Goal: Information Seeking & Learning: Check status

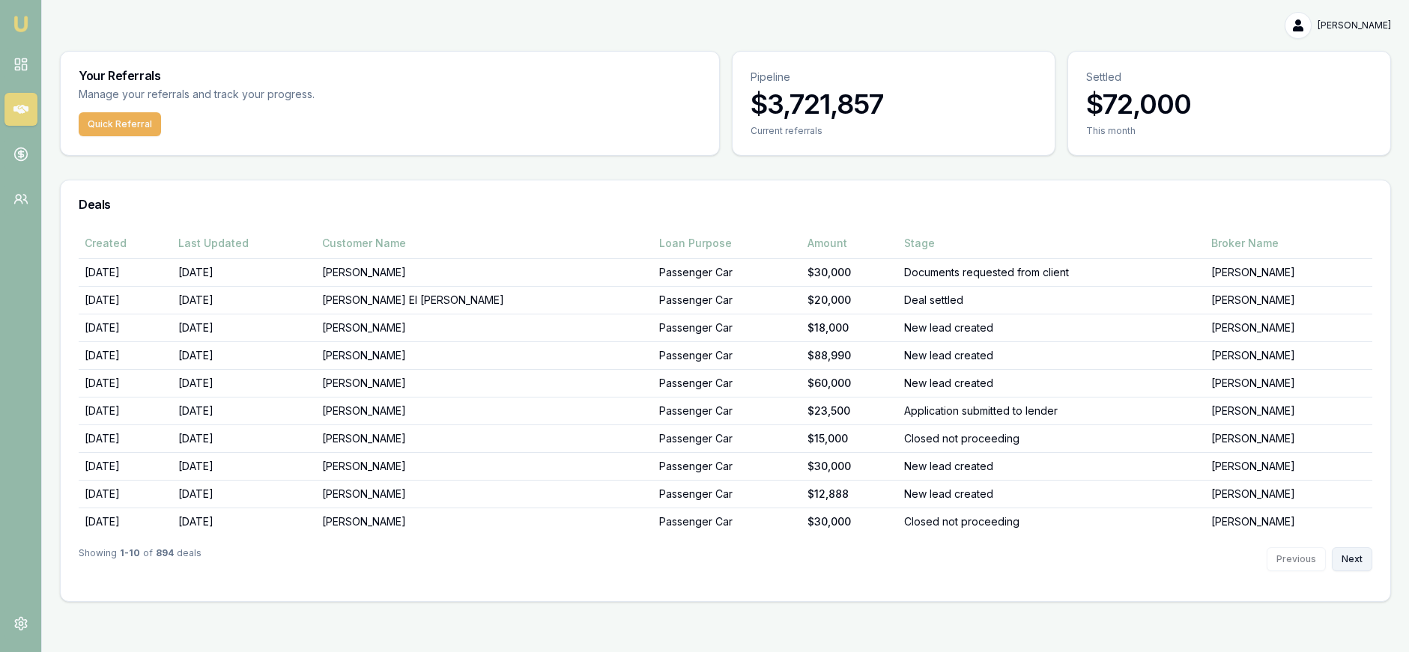
click at [1348, 559] on button "Next" at bounding box center [1352, 560] width 40 height 24
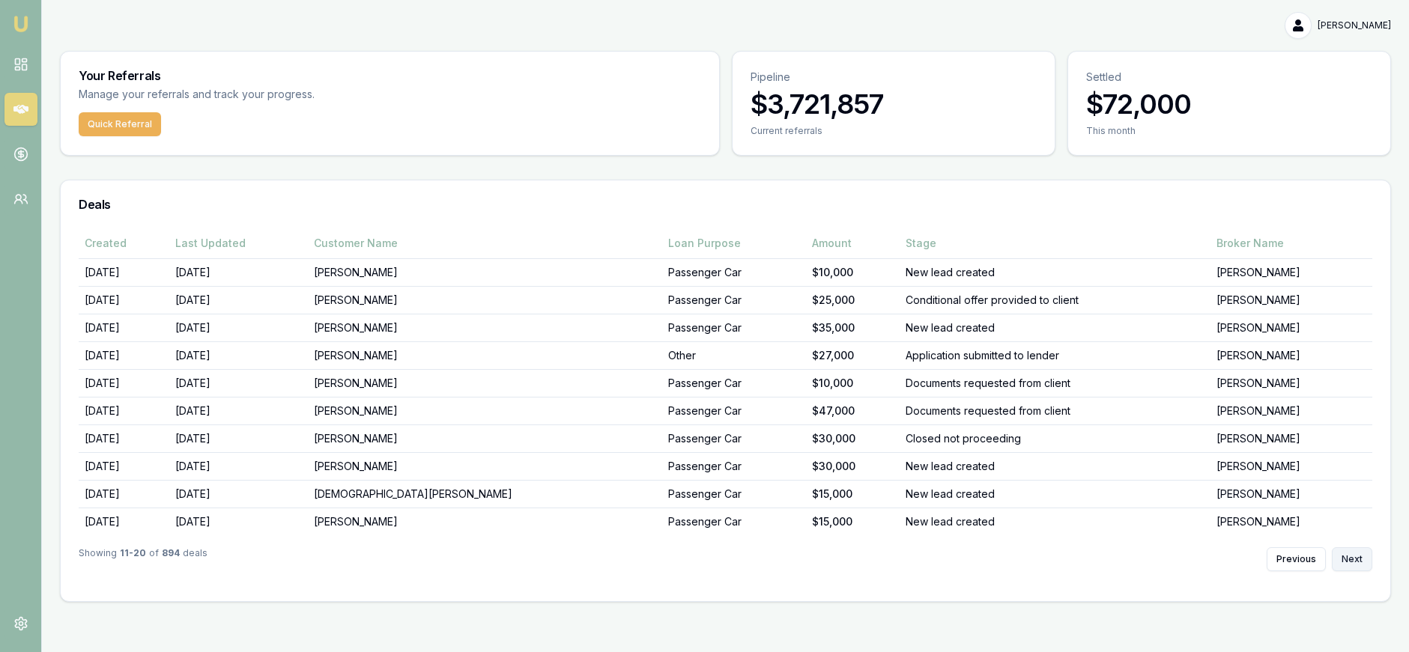
click at [1348, 559] on button "Next" at bounding box center [1352, 560] width 40 height 24
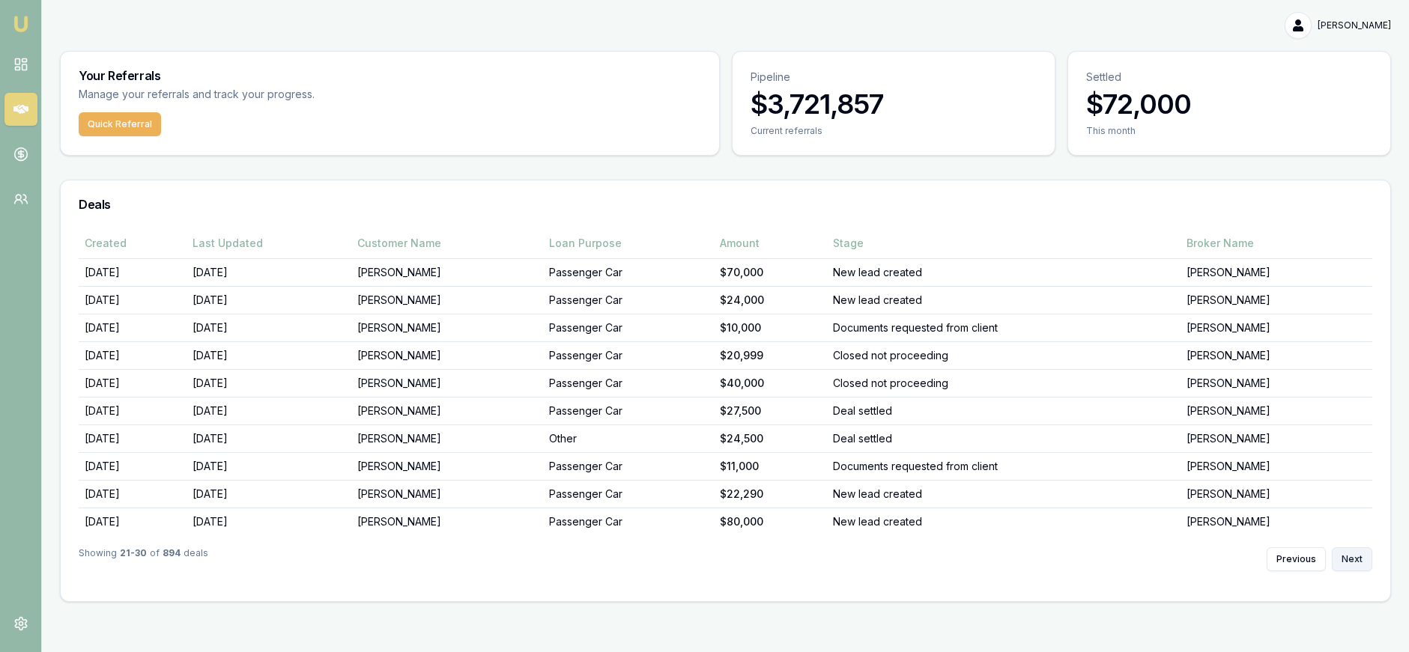
click at [1348, 559] on button "Next" at bounding box center [1352, 560] width 40 height 24
click at [1349, 559] on button "Next" at bounding box center [1352, 560] width 40 height 24
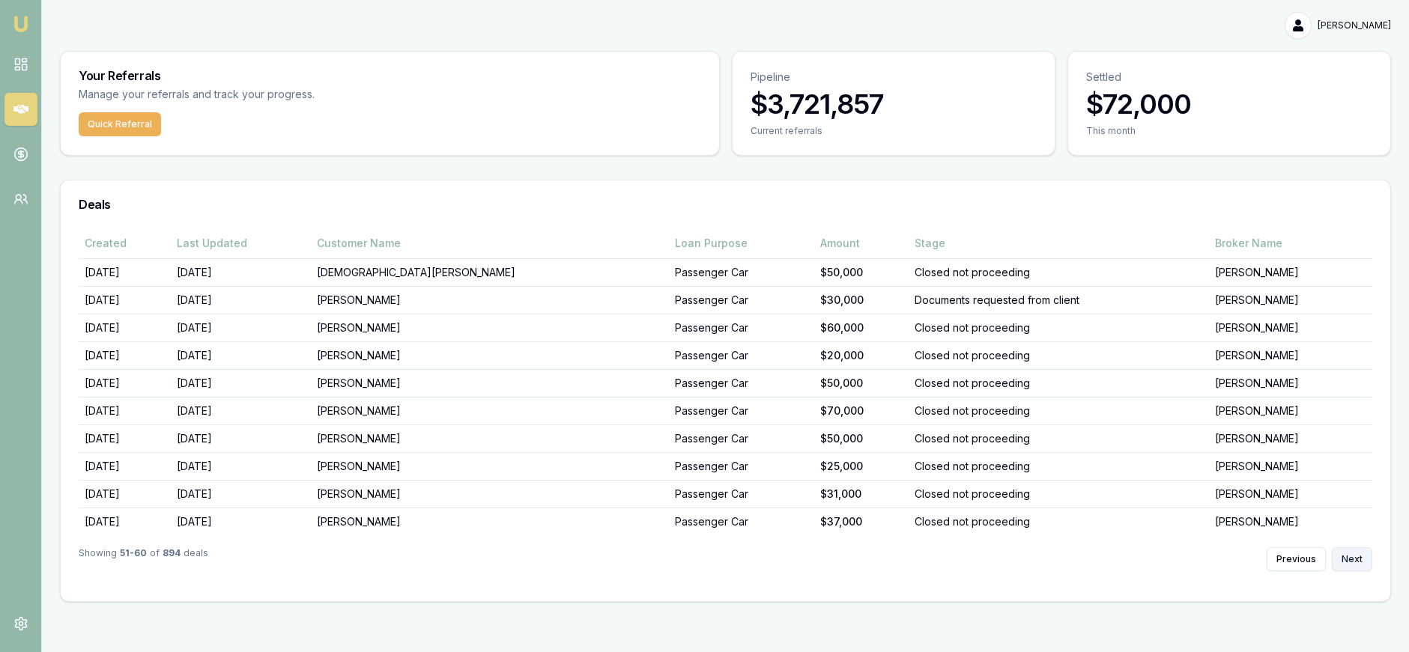
click at [1349, 559] on button "Next" at bounding box center [1352, 560] width 40 height 24
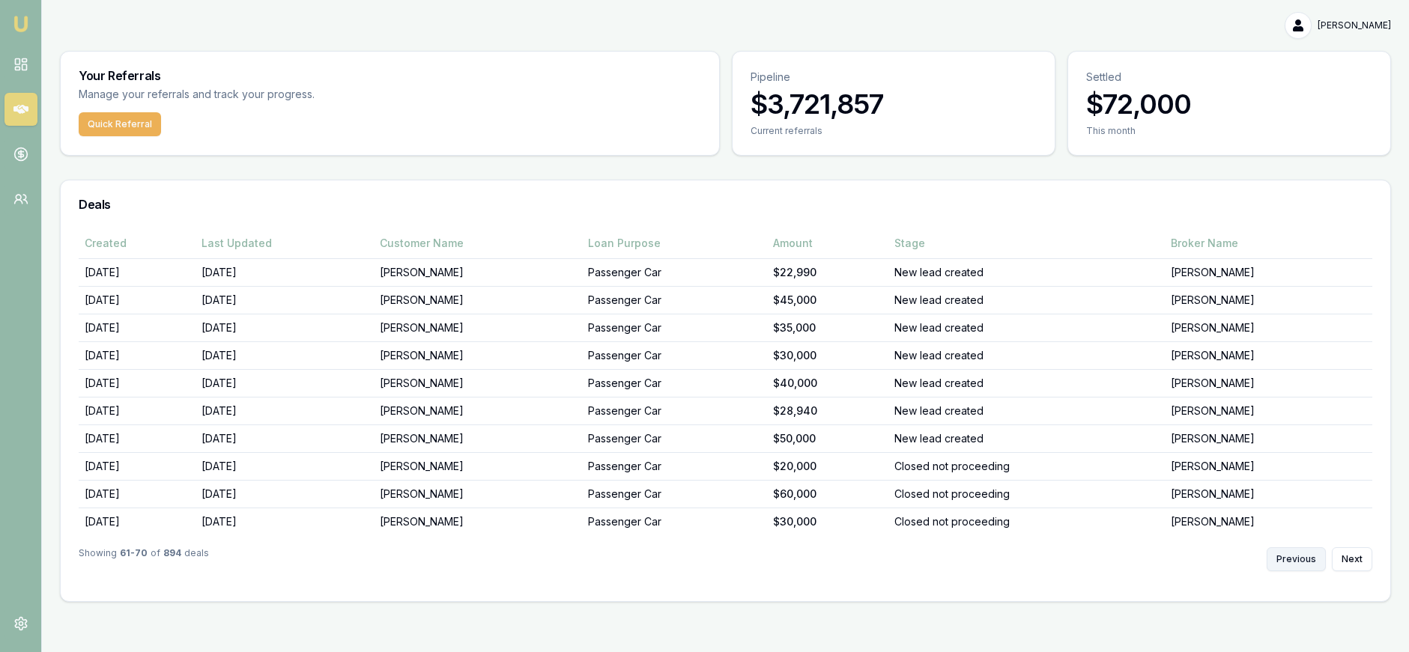
click at [1302, 555] on button "Previous" at bounding box center [1296, 560] width 59 height 24
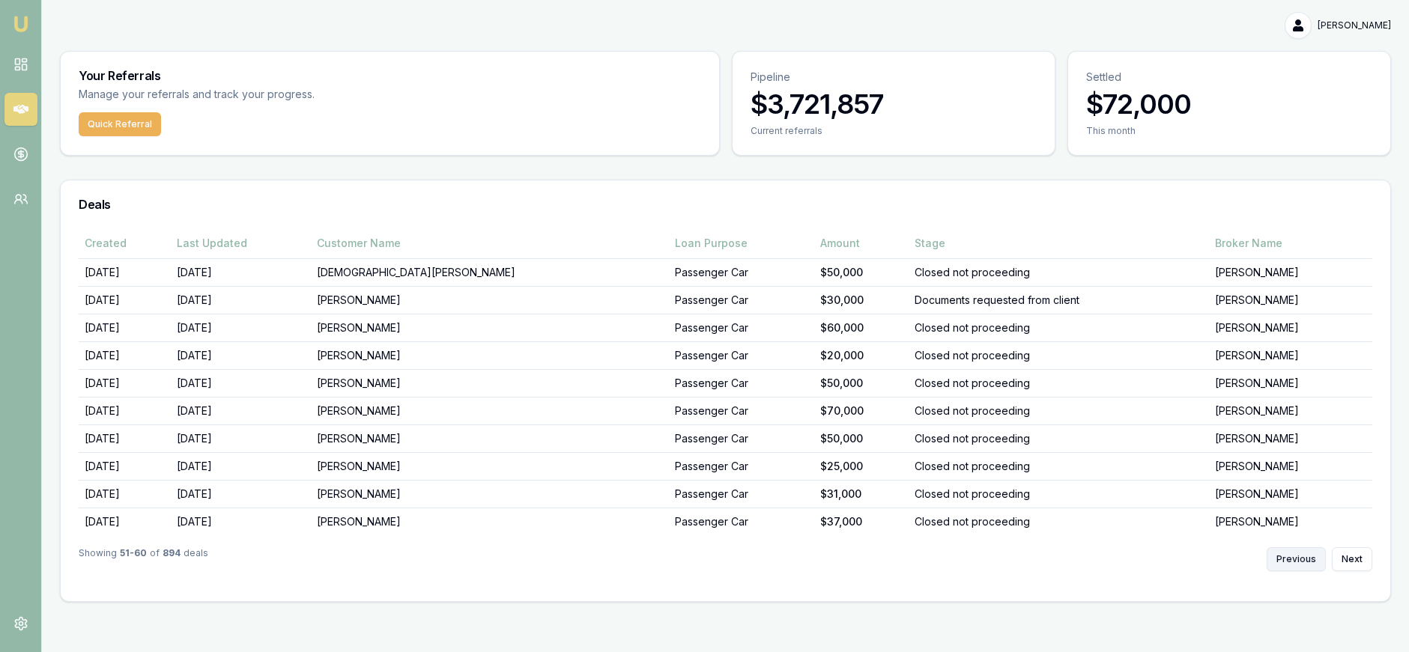
click at [1301, 555] on button "Previous" at bounding box center [1296, 560] width 59 height 24
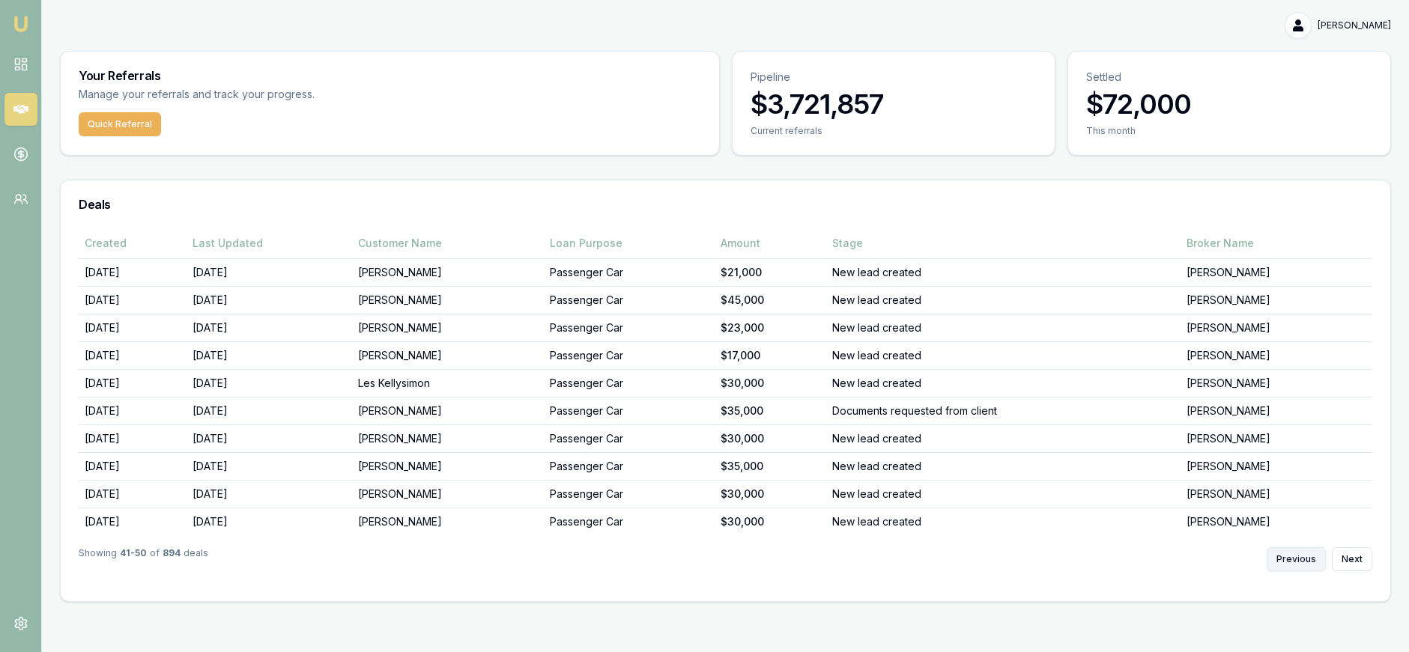
click at [1300, 555] on button "Previous" at bounding box center [1296, 560] width 59 height 24
click at [1298, 555] on button "Previous" at bounding box center [1296, 560] width 59 height 24
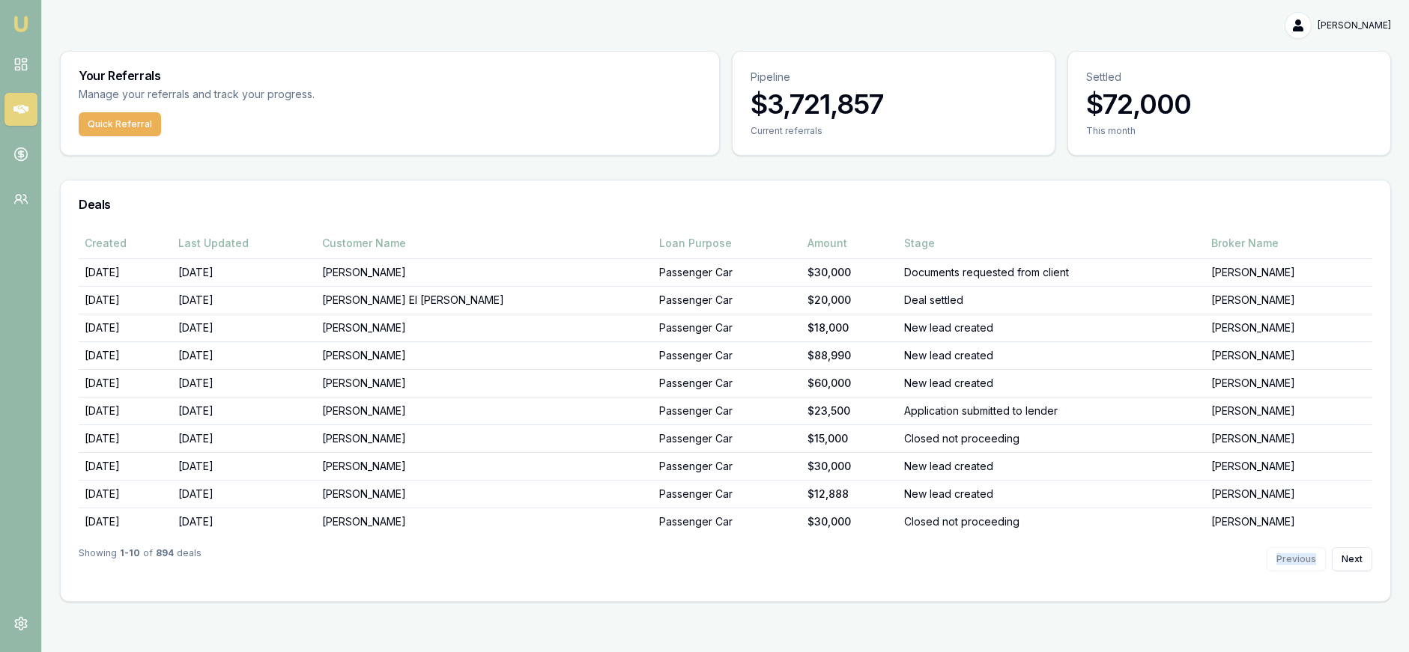
click at [1298, 555] on div "Previous Next" at bounding box center [1320, 560] width 106 height 24
click at [1297, 554] on div "Previous Next" at bounding box center [1320, 560] width 106 height 24
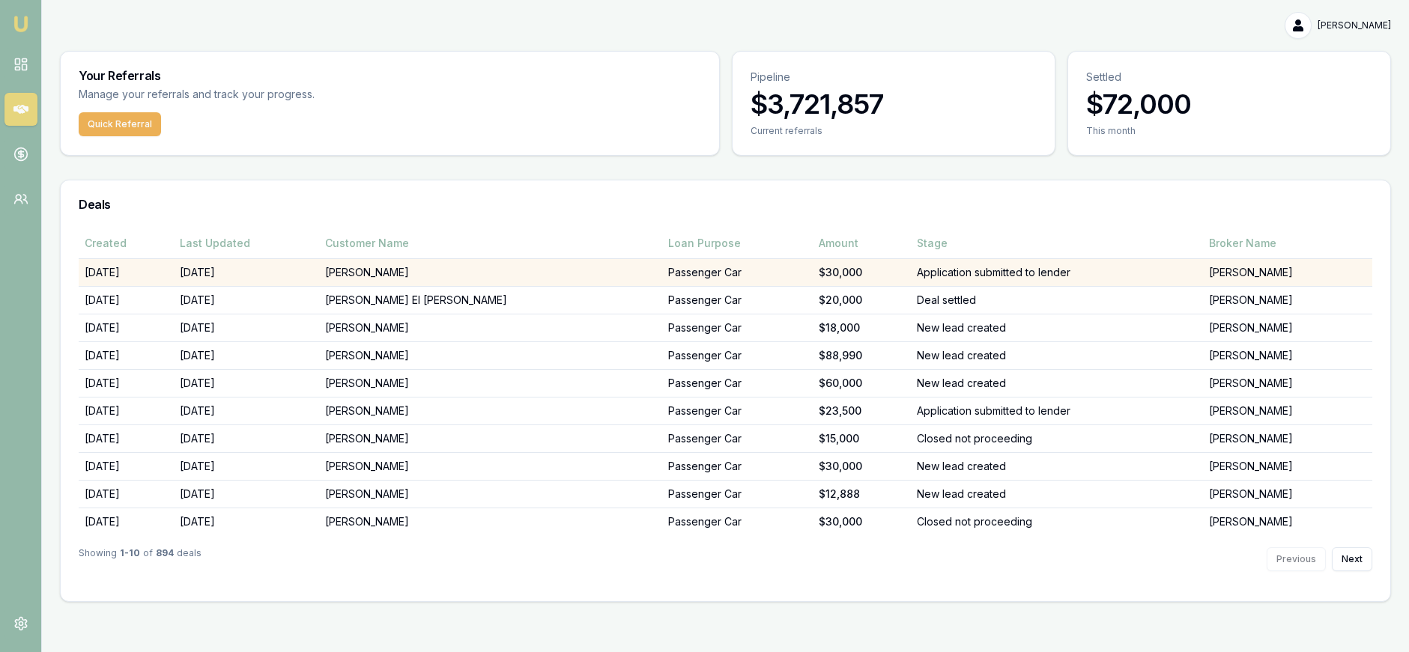
click at [946, 281] on td "Application submitted to lender" at bounding box center [1057, 272] width 292 height 28
